Goal: Find specific page/section: Find specific page/section

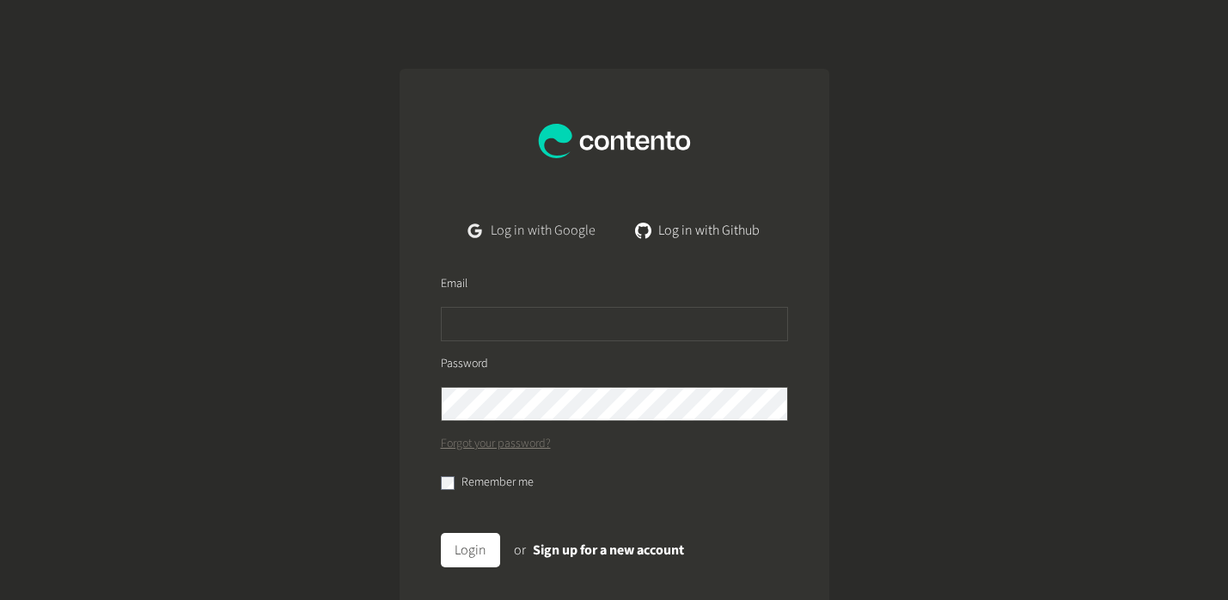
click at [508, 229] on link "Log in with Google" at bounding box center [532, 230] width 154 height 34
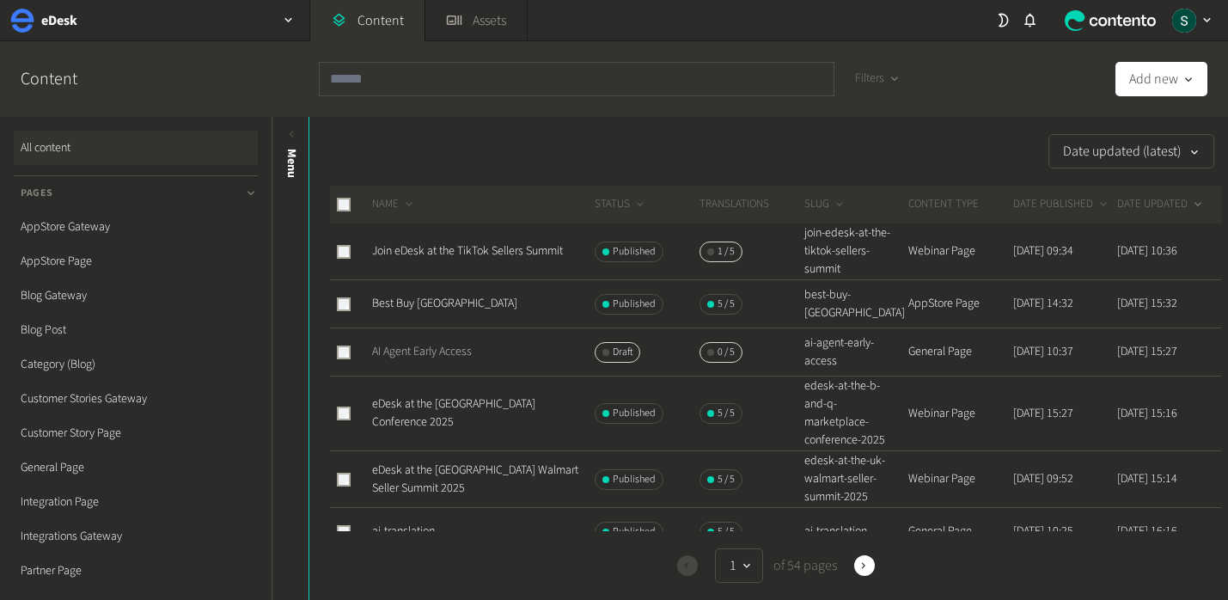
click at [430, 351] on link "AI Agent Early Access" at bounding box center [422, 351] width 100 height 17
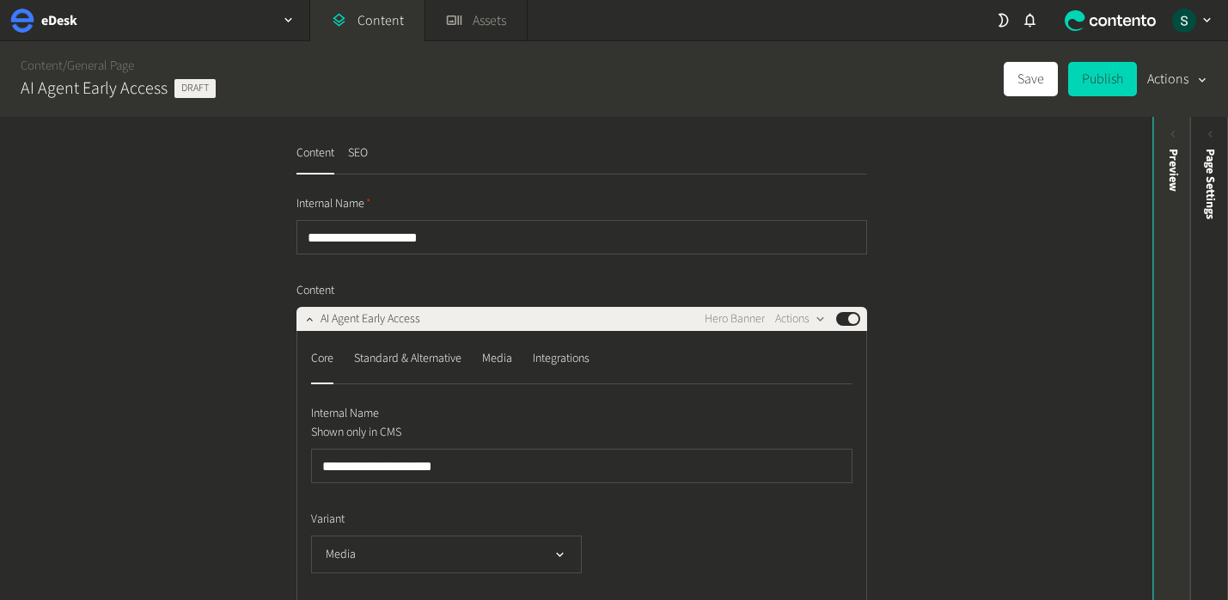
click at [1154, 272] on div "Preview" at bounding box center [1172, 281] width 38 height 309
